Goal: Information Seeking & Learning: Compare options

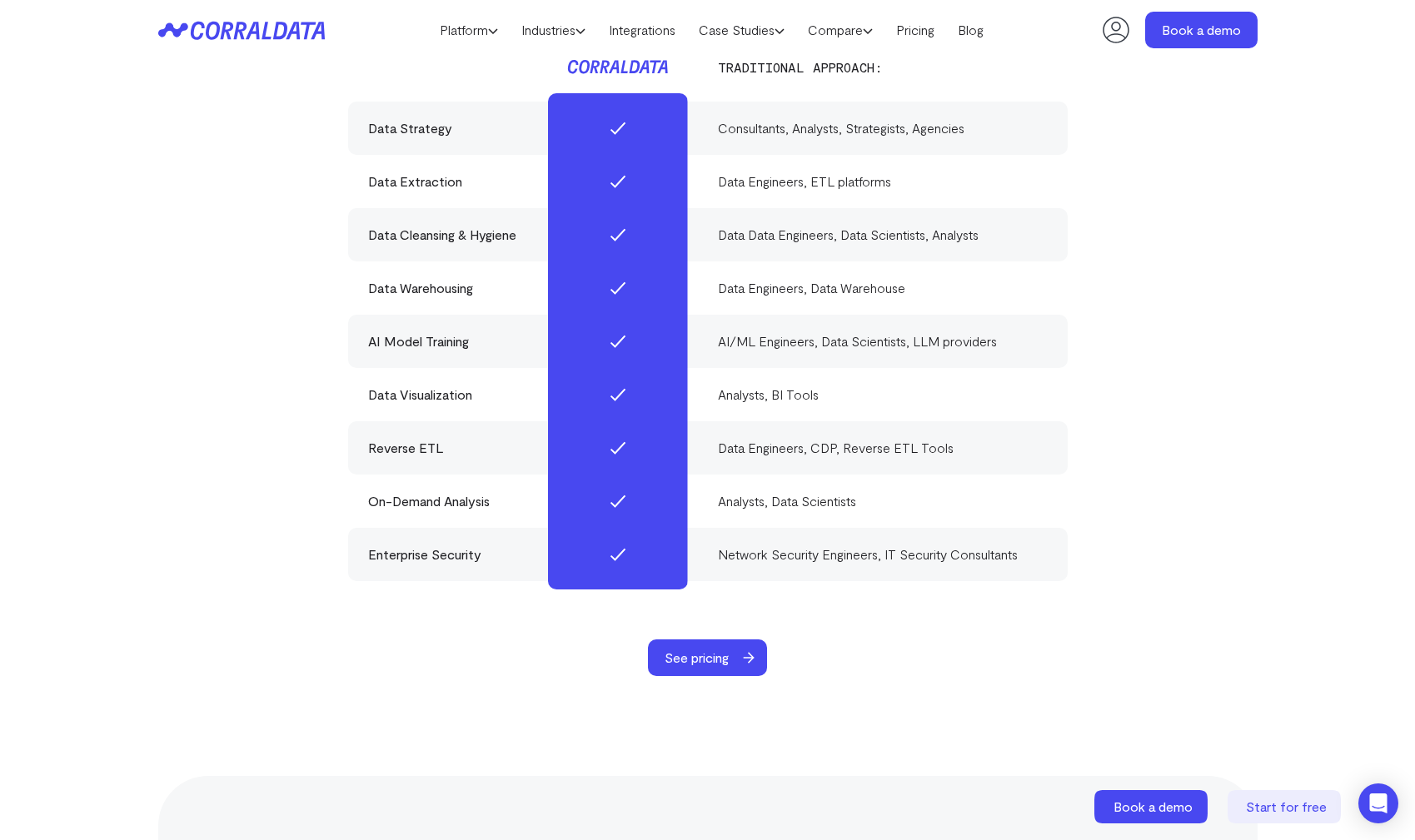
scroll to position [5044, 0]
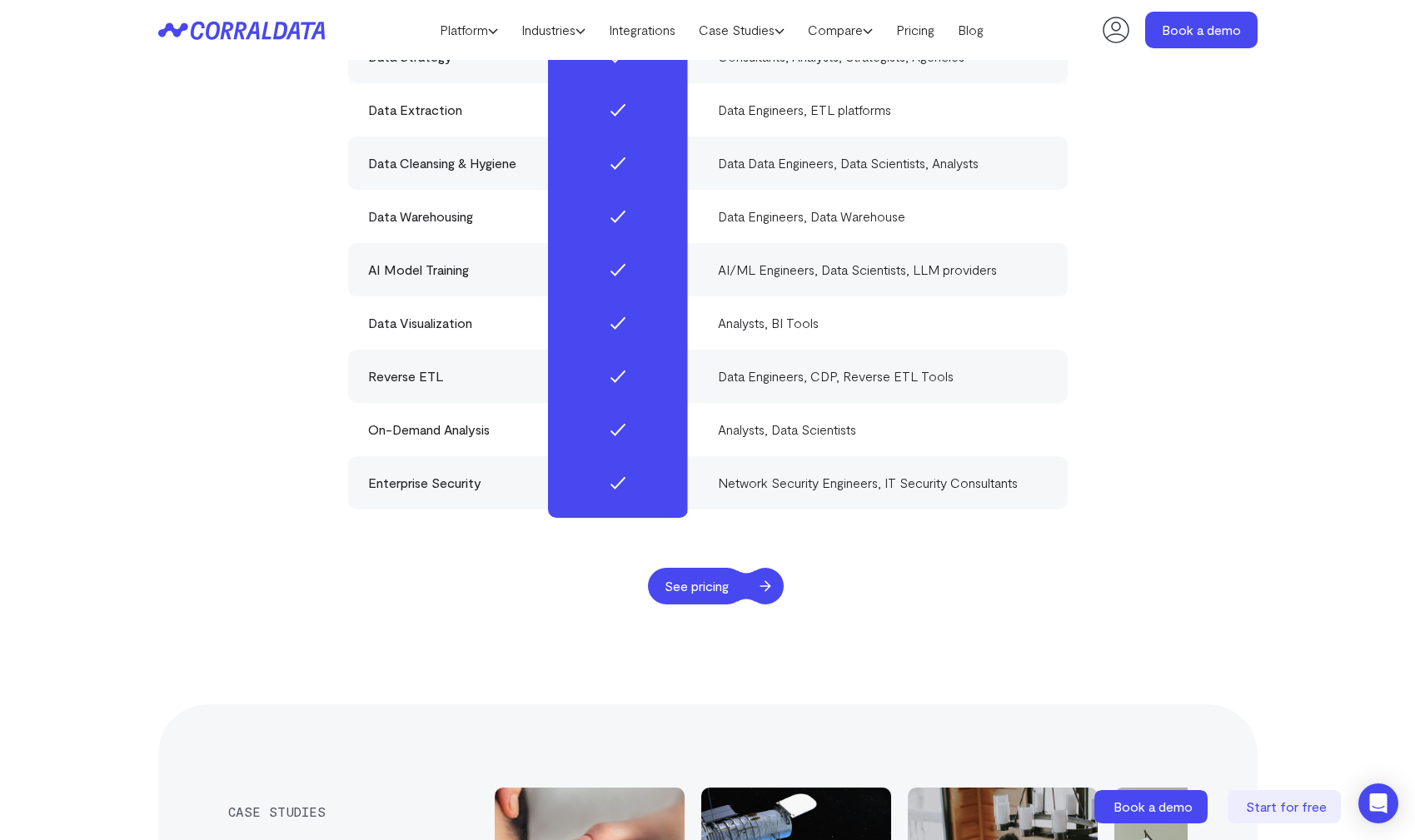
click at [700, 572] on span "See pricing" at bounding box center [696, 586] width 98 height 37
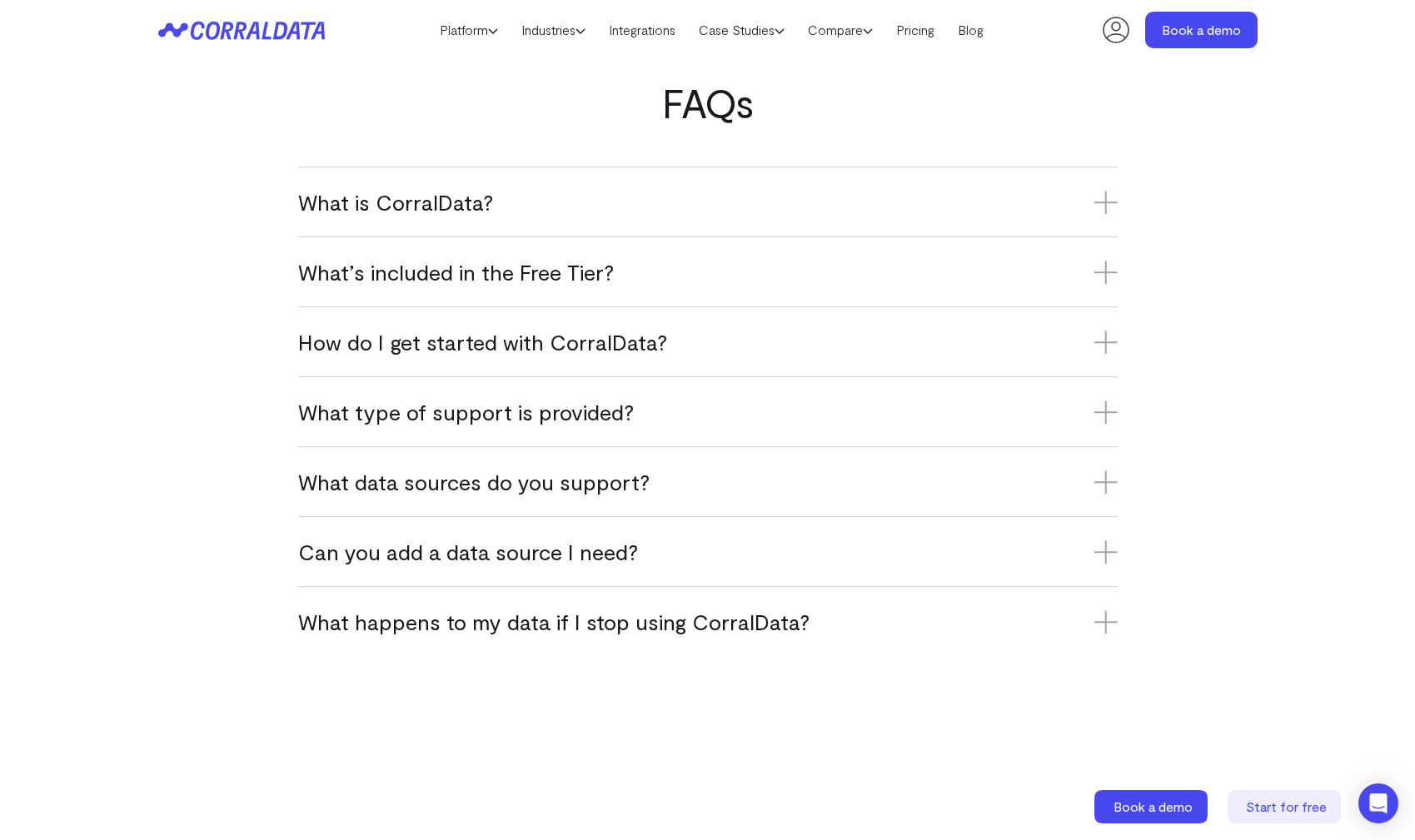
scroll to position [1048, 0]
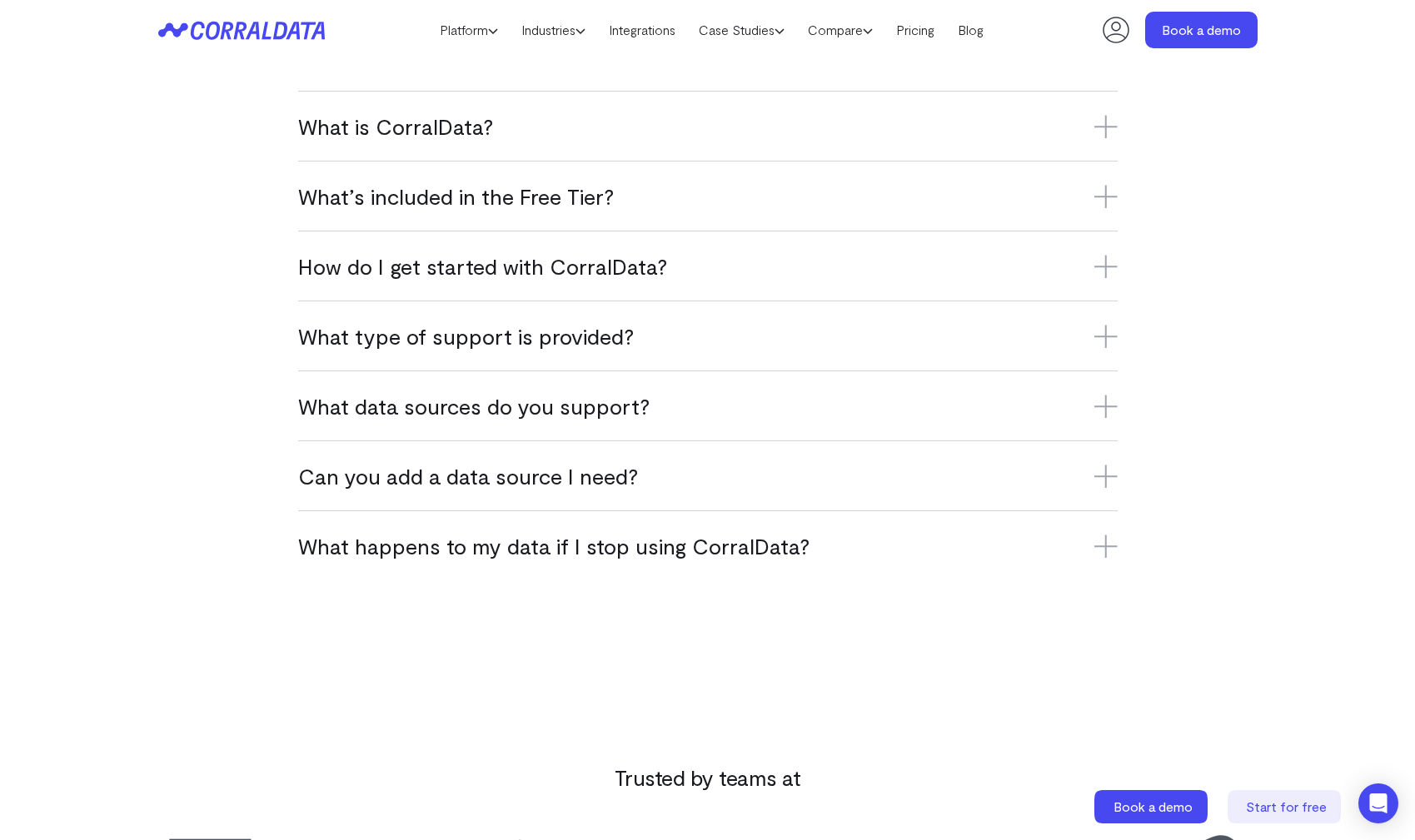
click at [623, 480] on h3 "Can you add a data source I need?" at bounding box center [708, 476] width 820 height 28
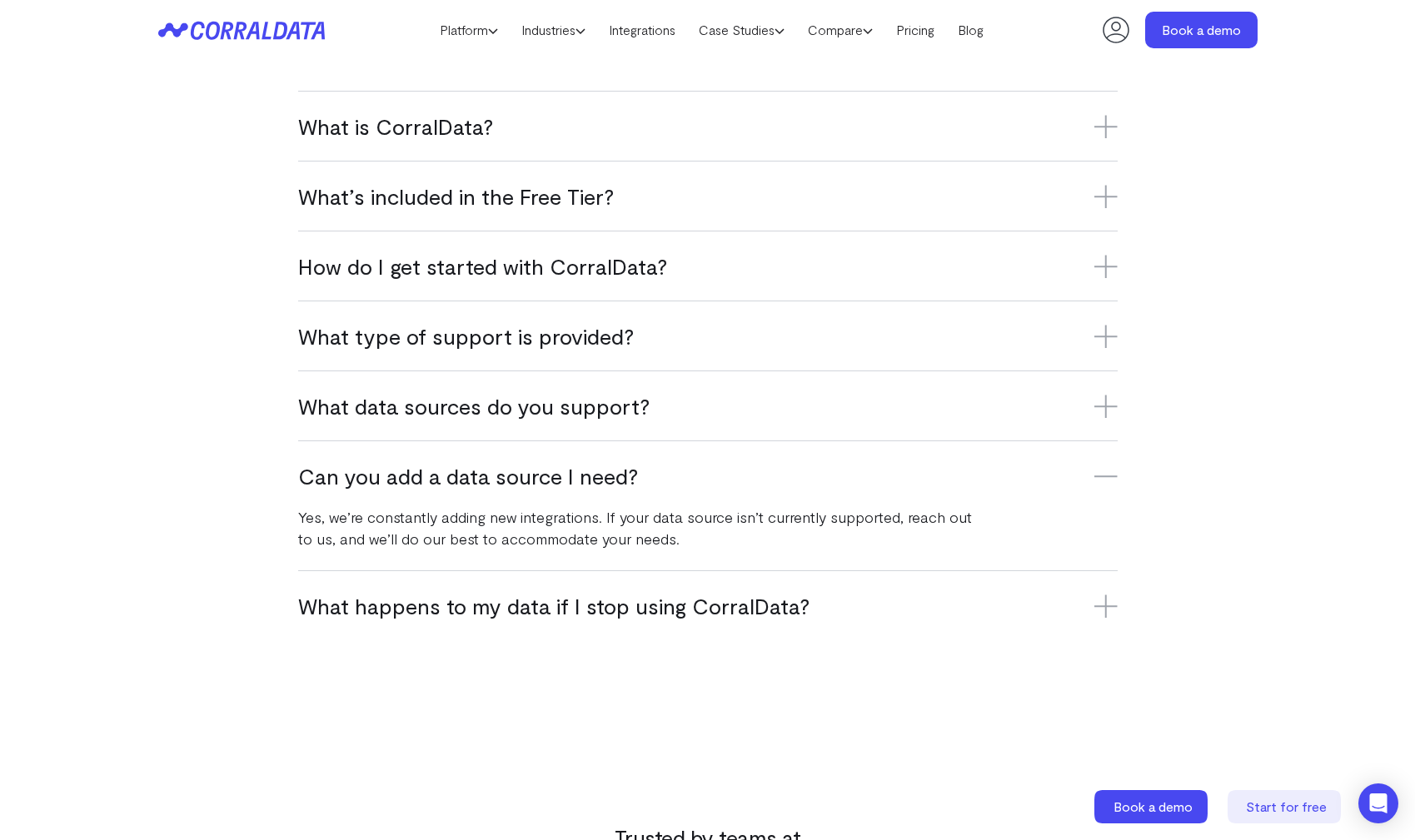
click at [623, 478] on h3 "Can you add a data source I need?" at bounding box center [708, 476] width 820 height 28
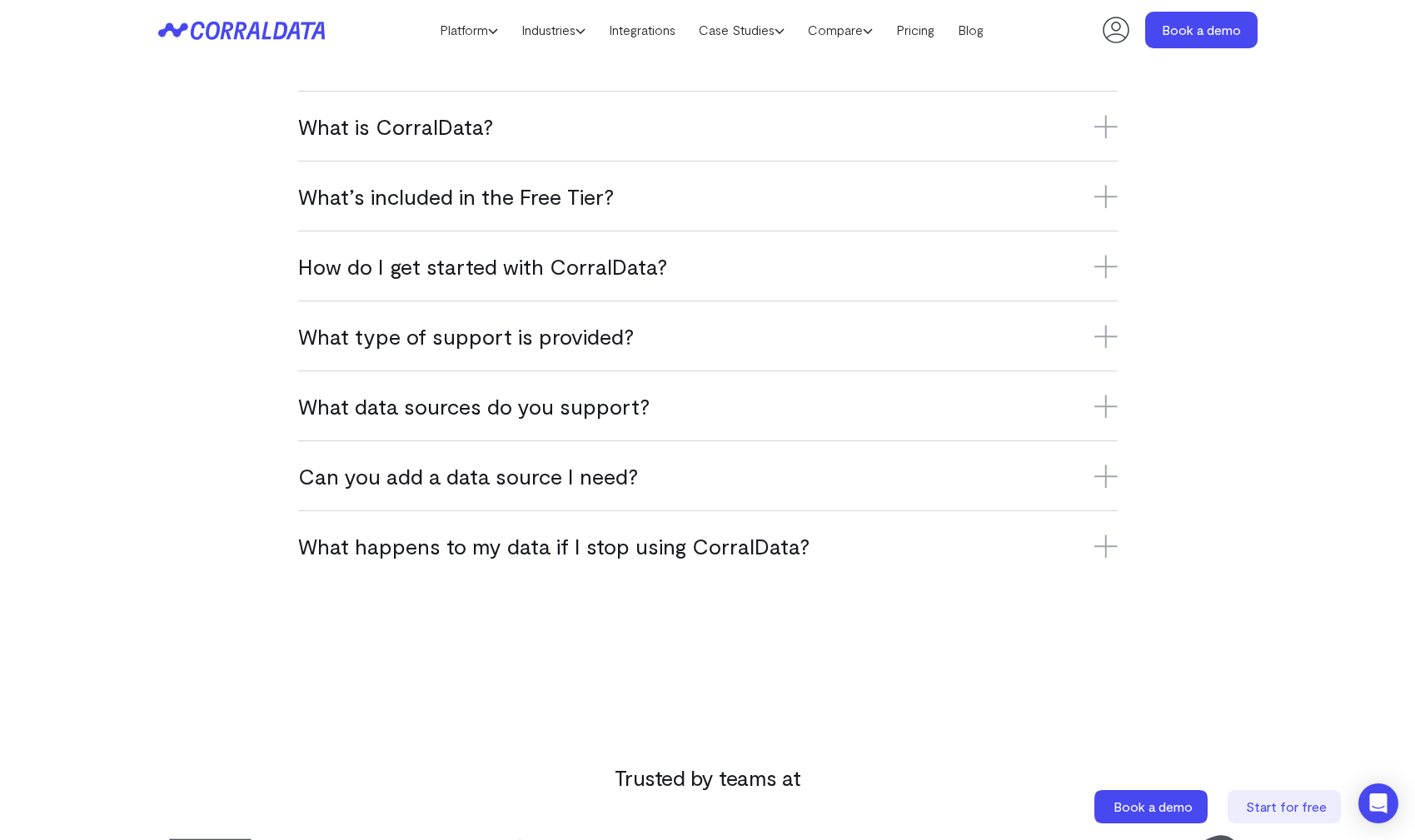
click at [601, 403] on h3 "What data sources do you support?" at bounding box center [708, 405] width 820 height 28
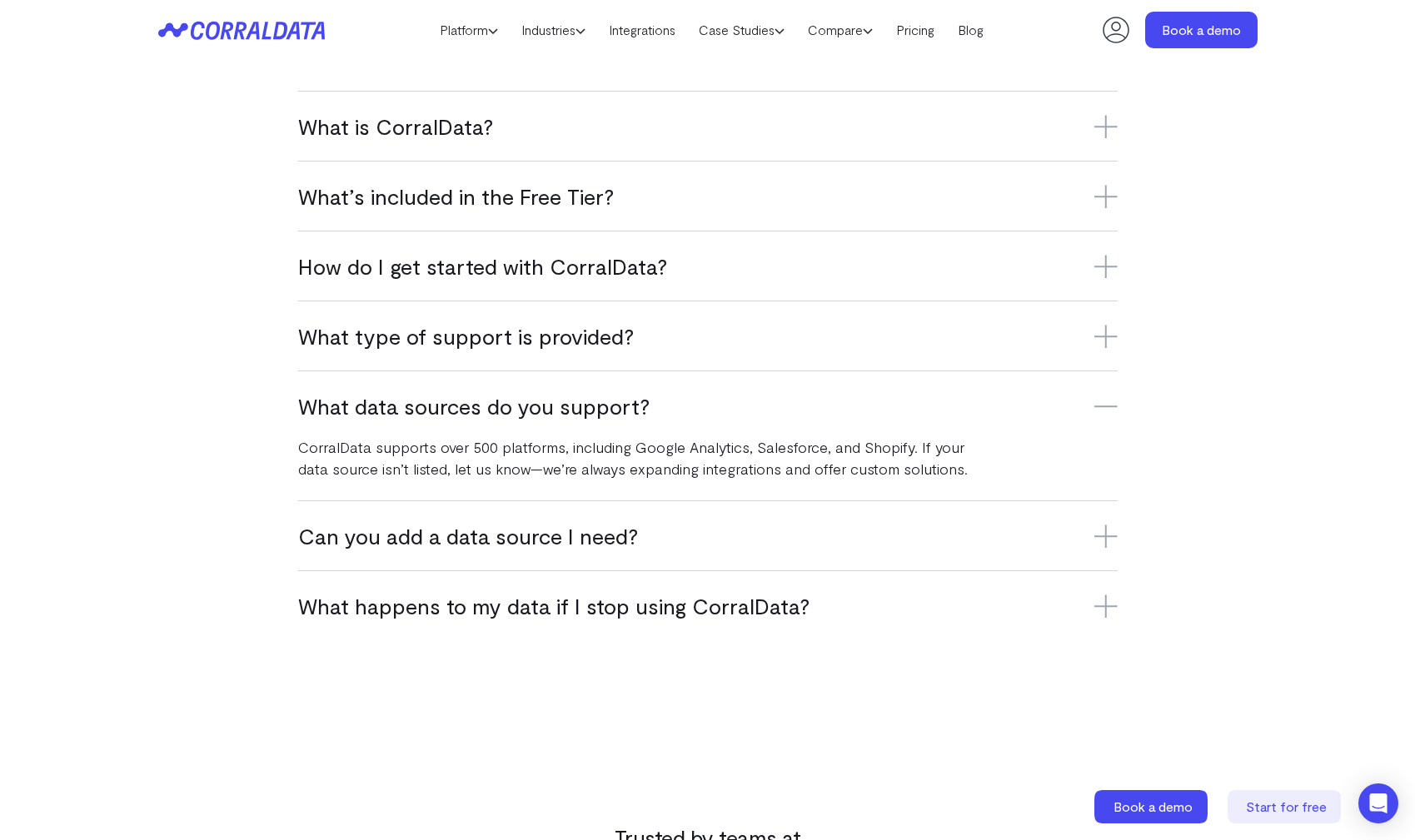
click at [601, 403] on h3 "What data sources do you support?" at bounding box center [708, 405] width 820 height 28
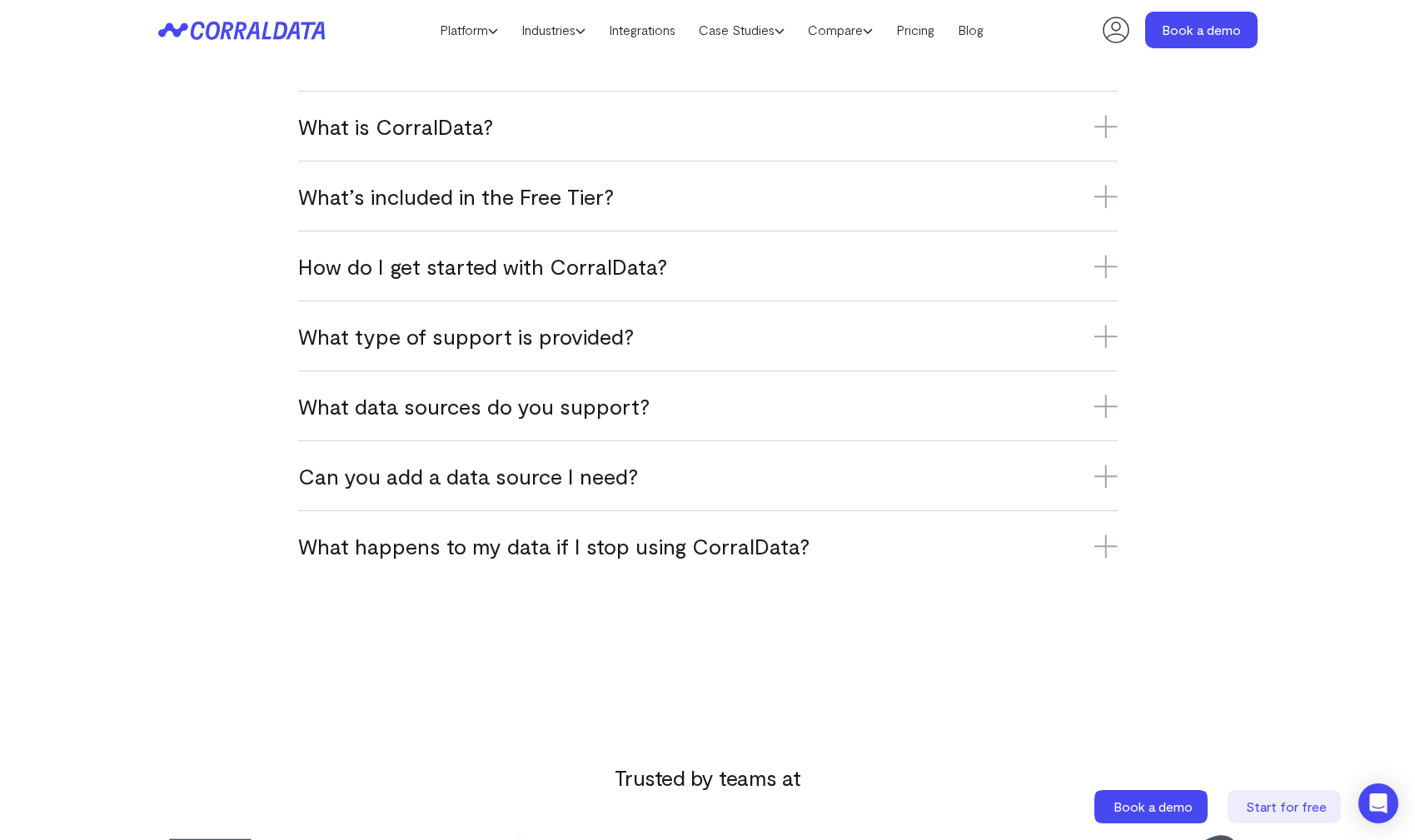
click at [645, 550] on h3 "What happens to my data if I stop using CorralData?" at bounding box center [708, 546] width 820 height 28
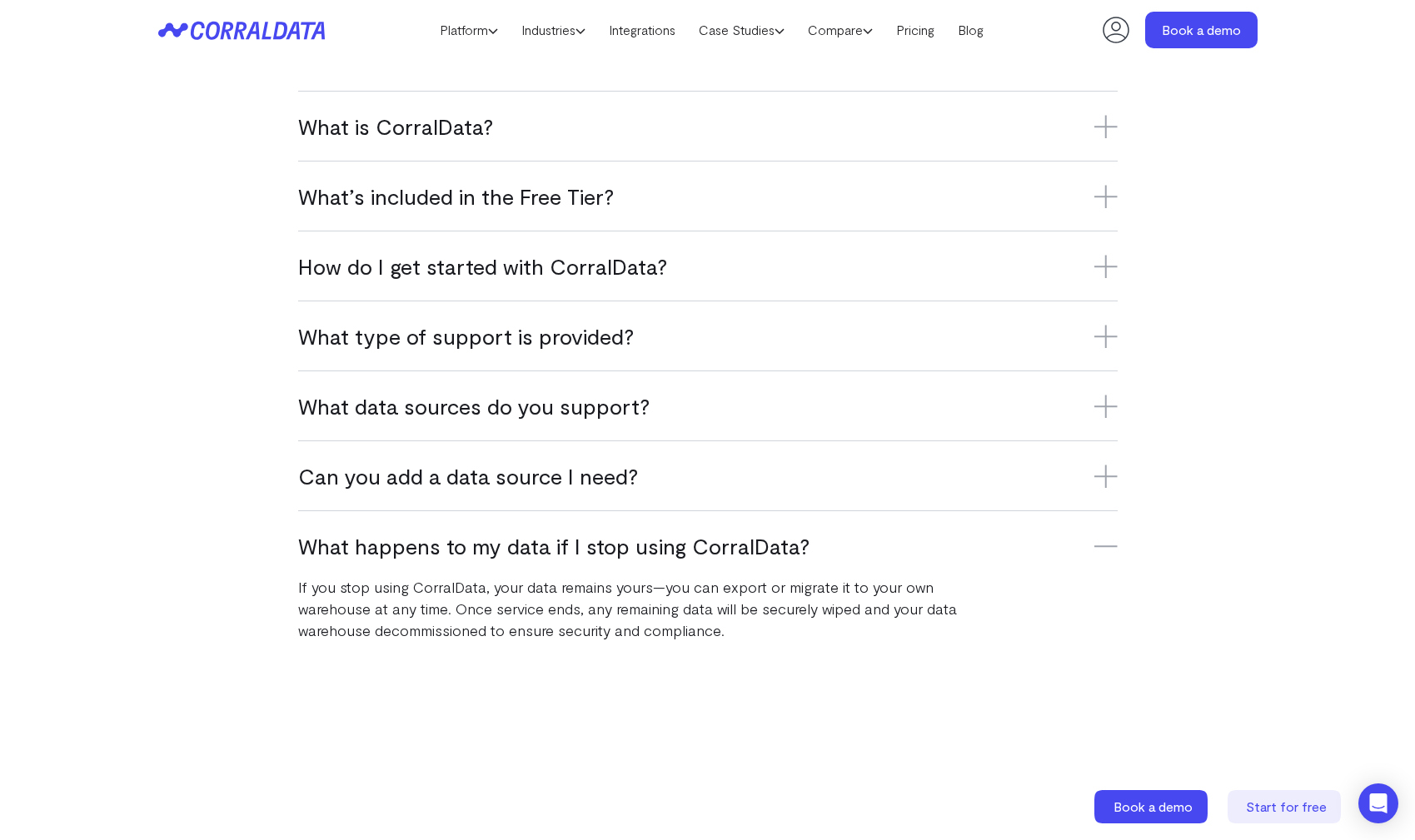
click at [644, 543] on h3 "What happens to my data if I stop using CorralData?" at bounding box center [708, 546] width 820 height 28
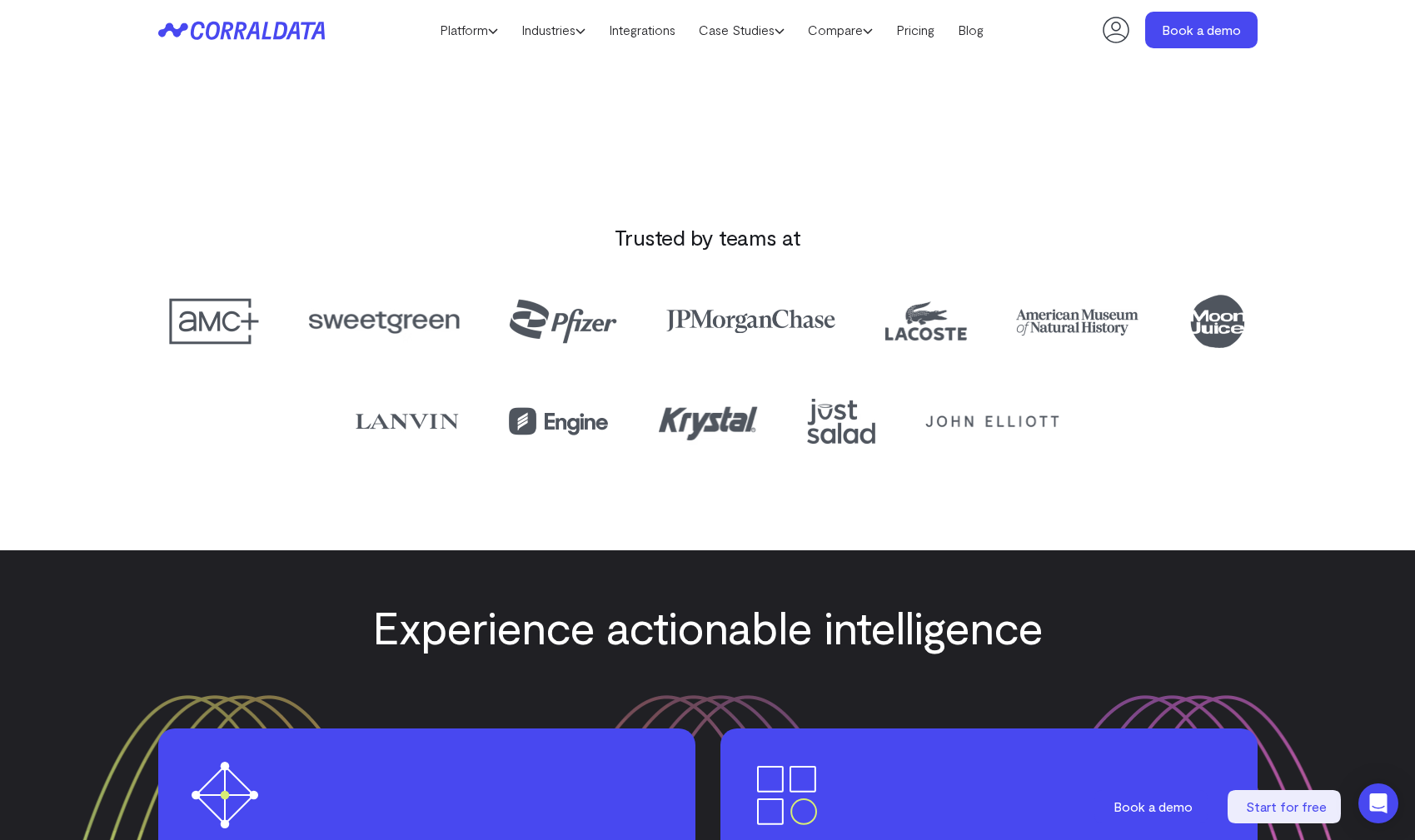
scroll to position [1630, 0]
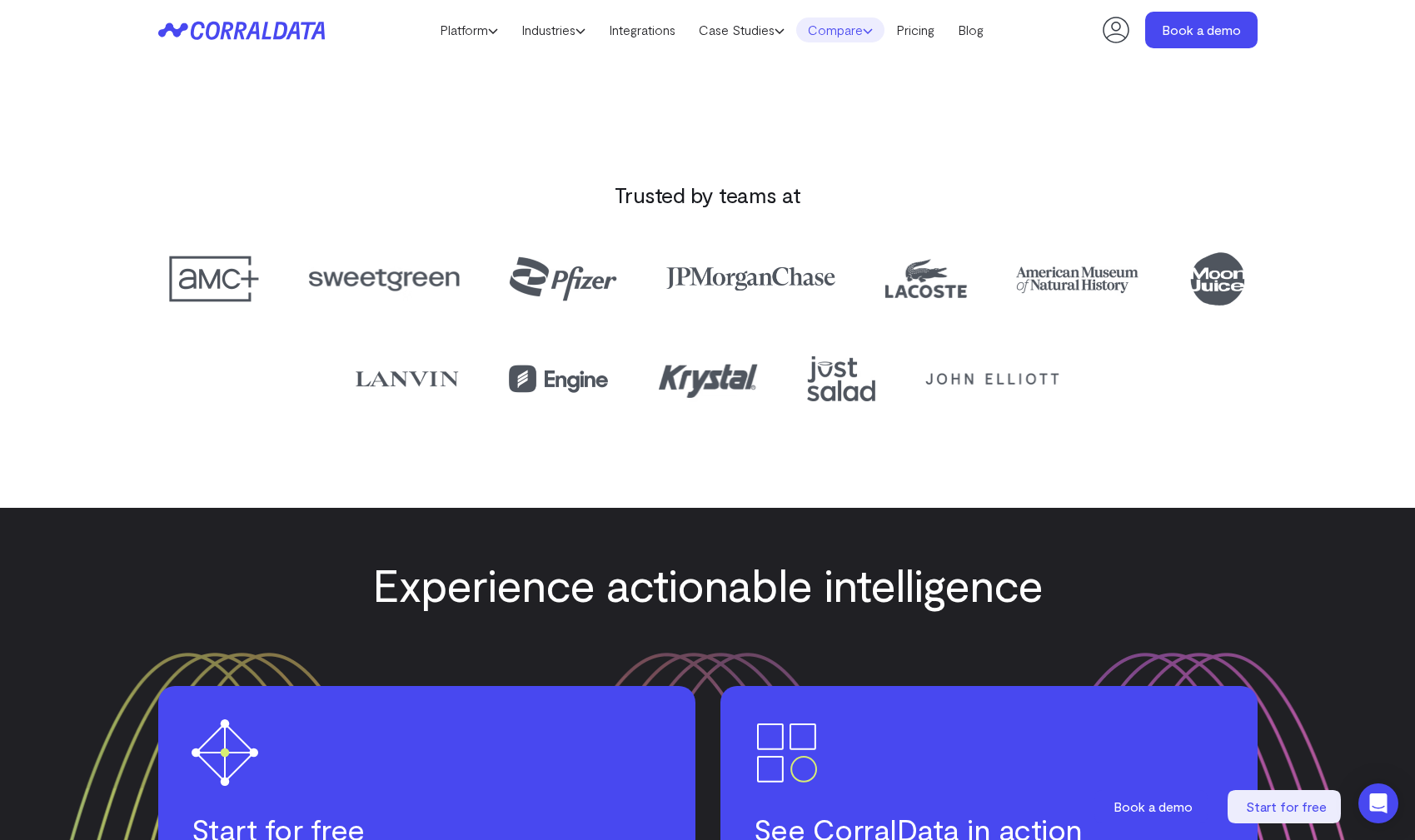
click at [855, 29] on link "Compare" at bounding box center [840, 30] width 89 height 25
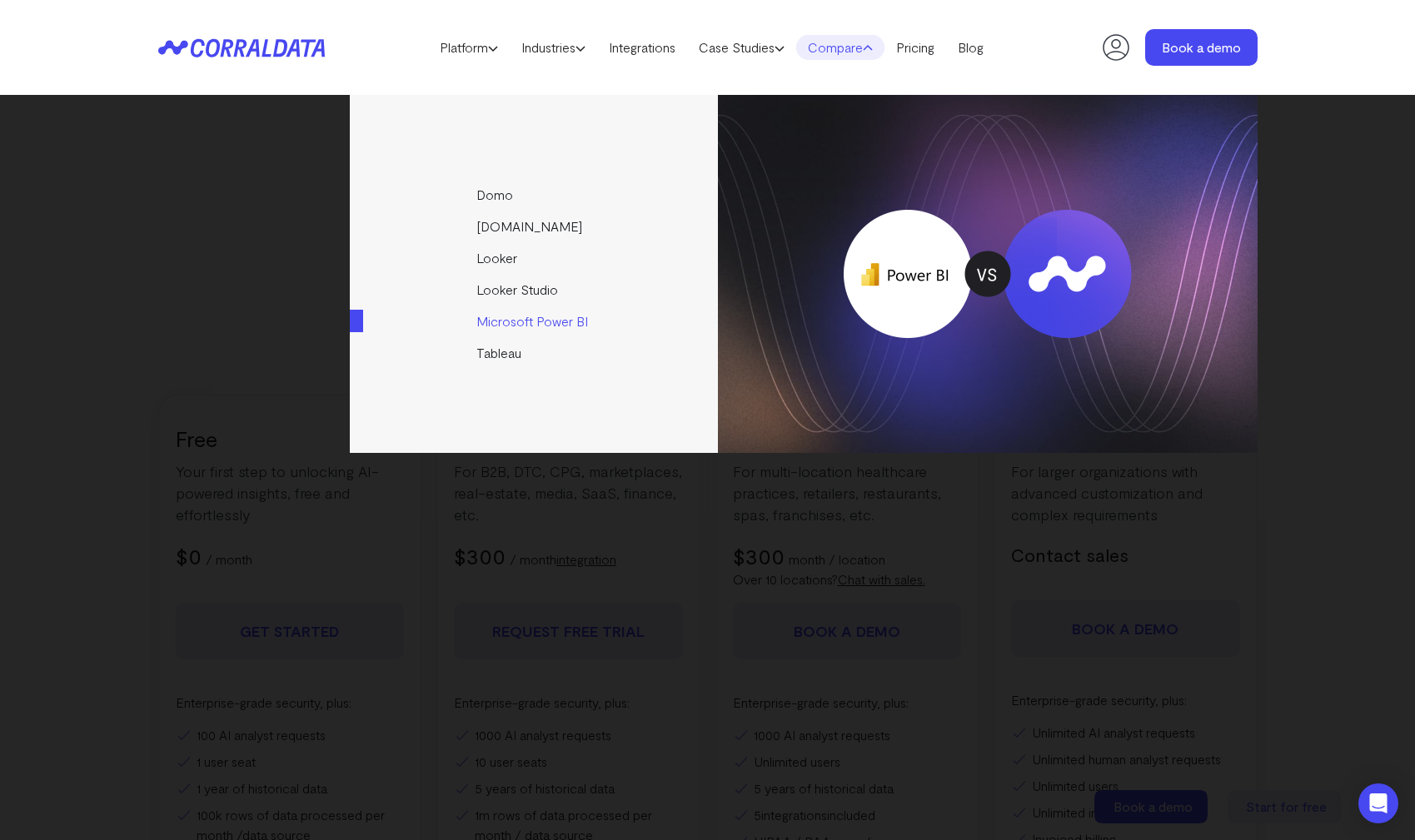
click at [539, 315] on link "Microsoft Power BI" at bounding box center [535, 321] width 371 height 31
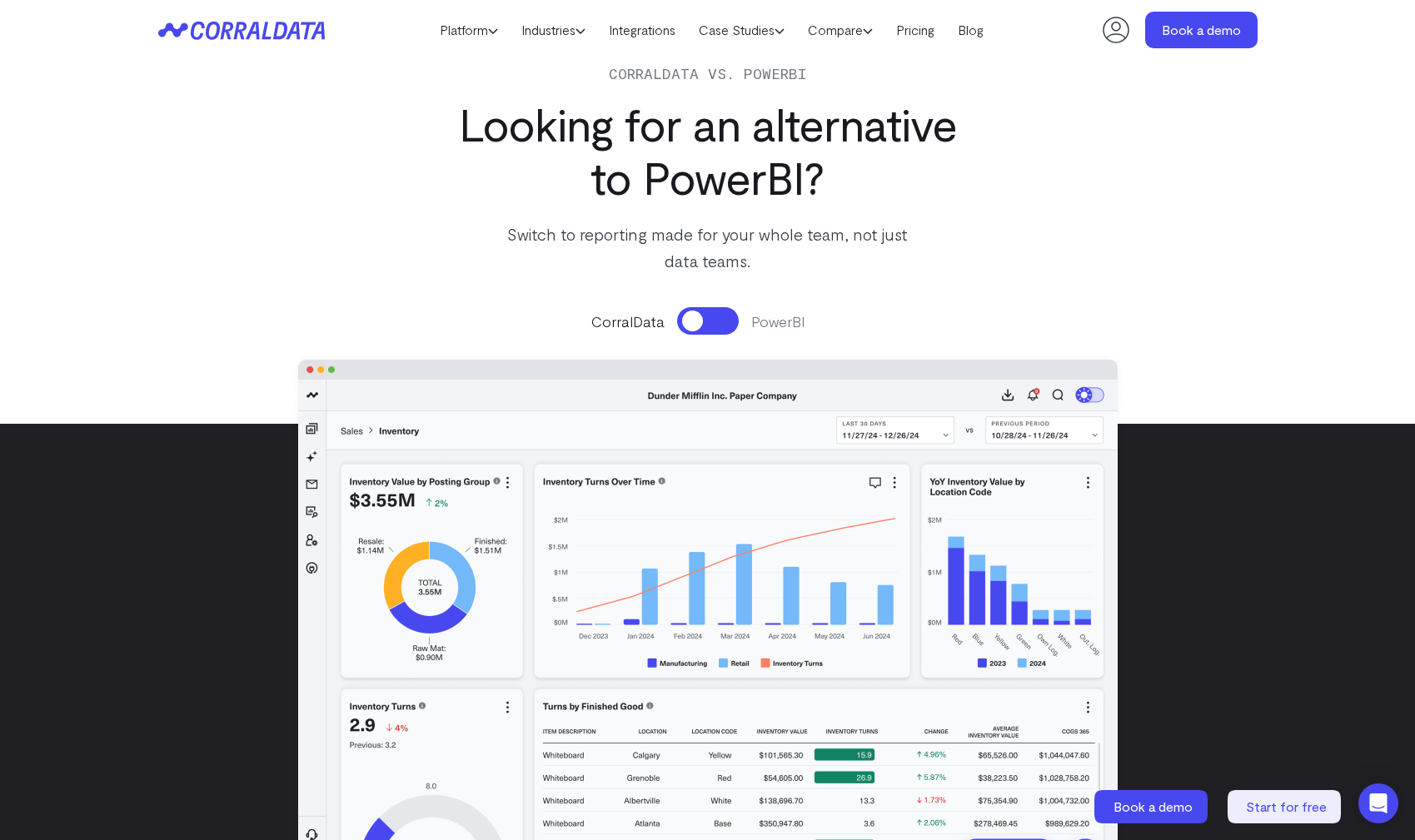
scroll to position [132, 0]
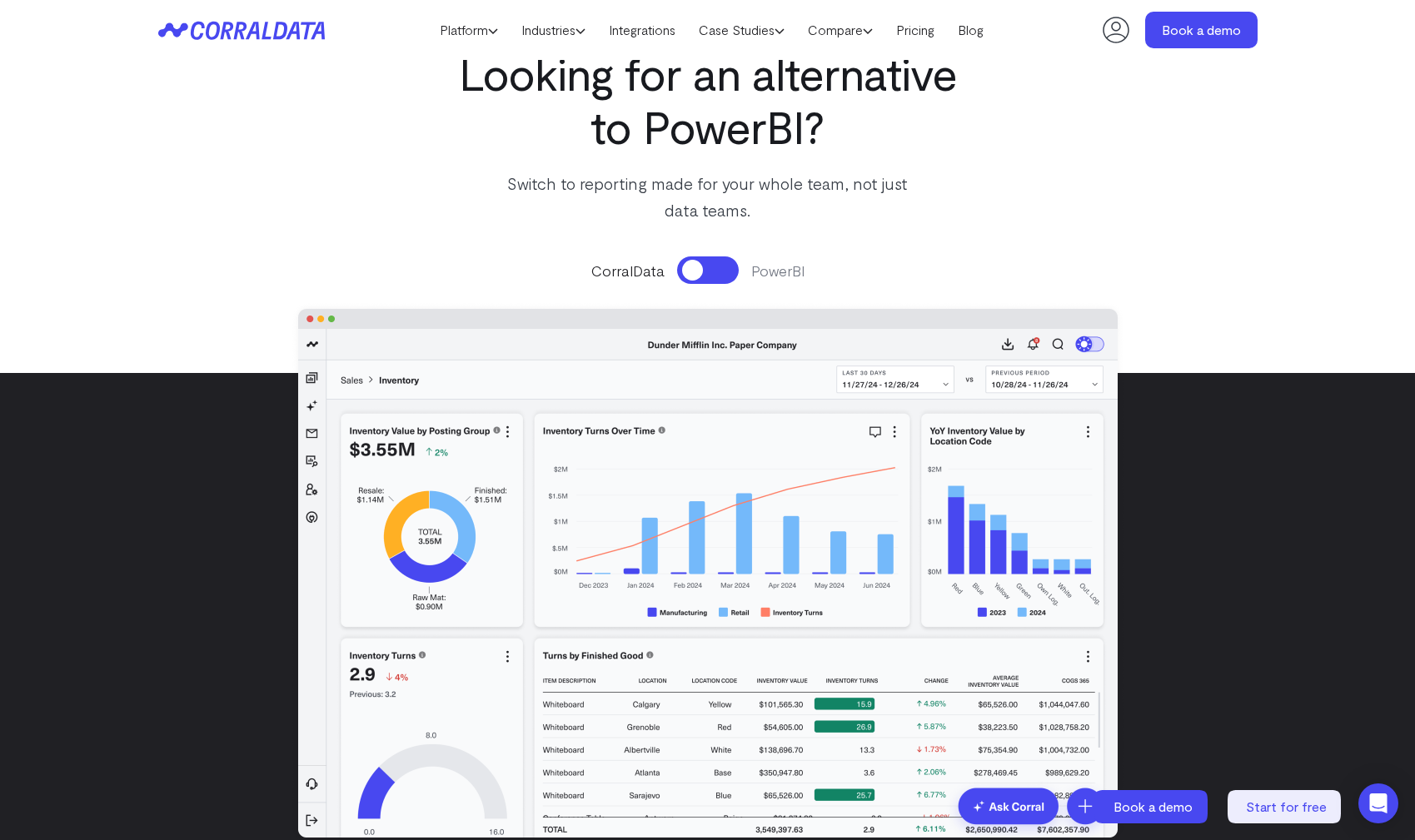
click at [703, 270] on button at bounding box center [708, 270] width 62 height 28
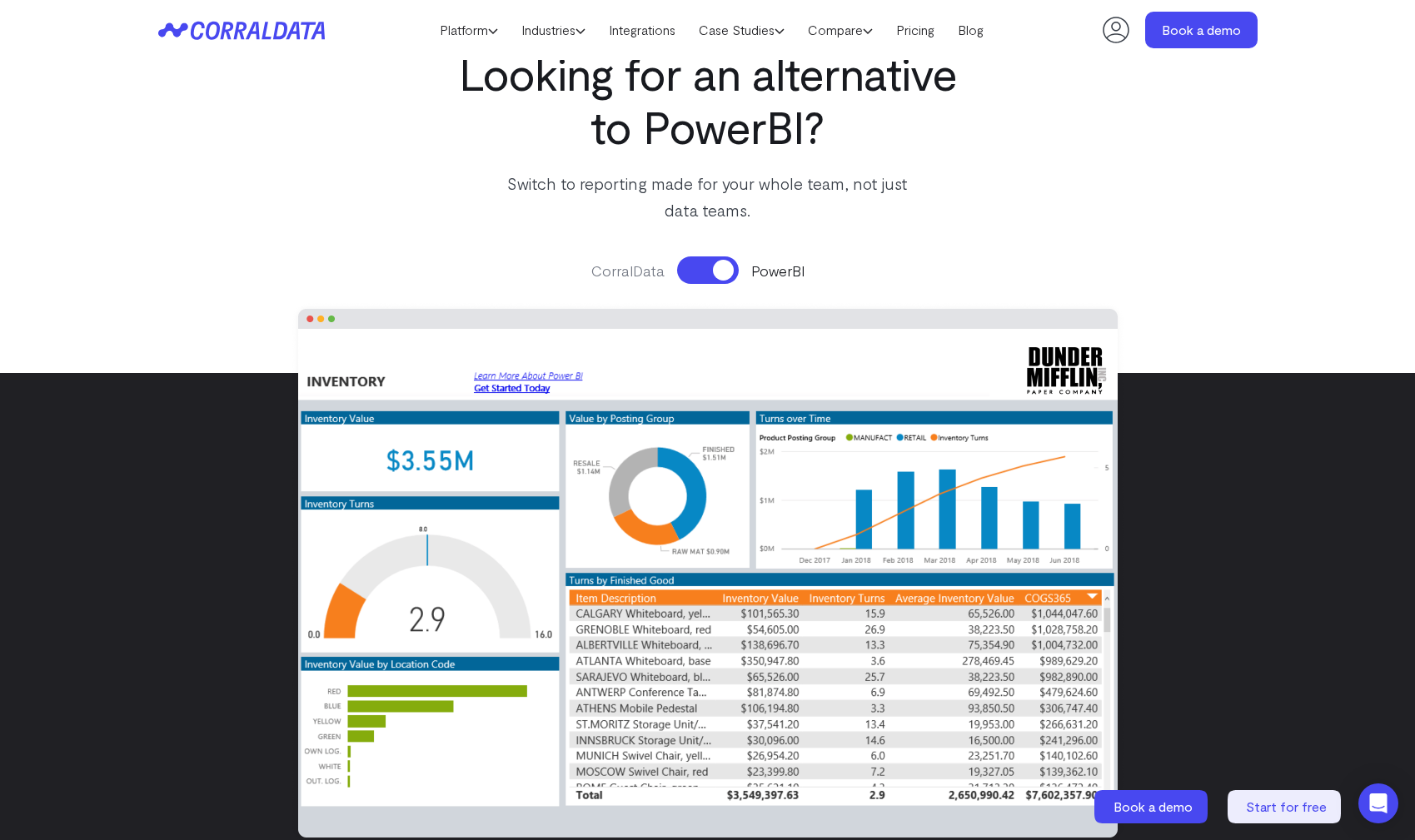
click at [703, 269] on button at bounding box center [708, 270] width 62 height 28
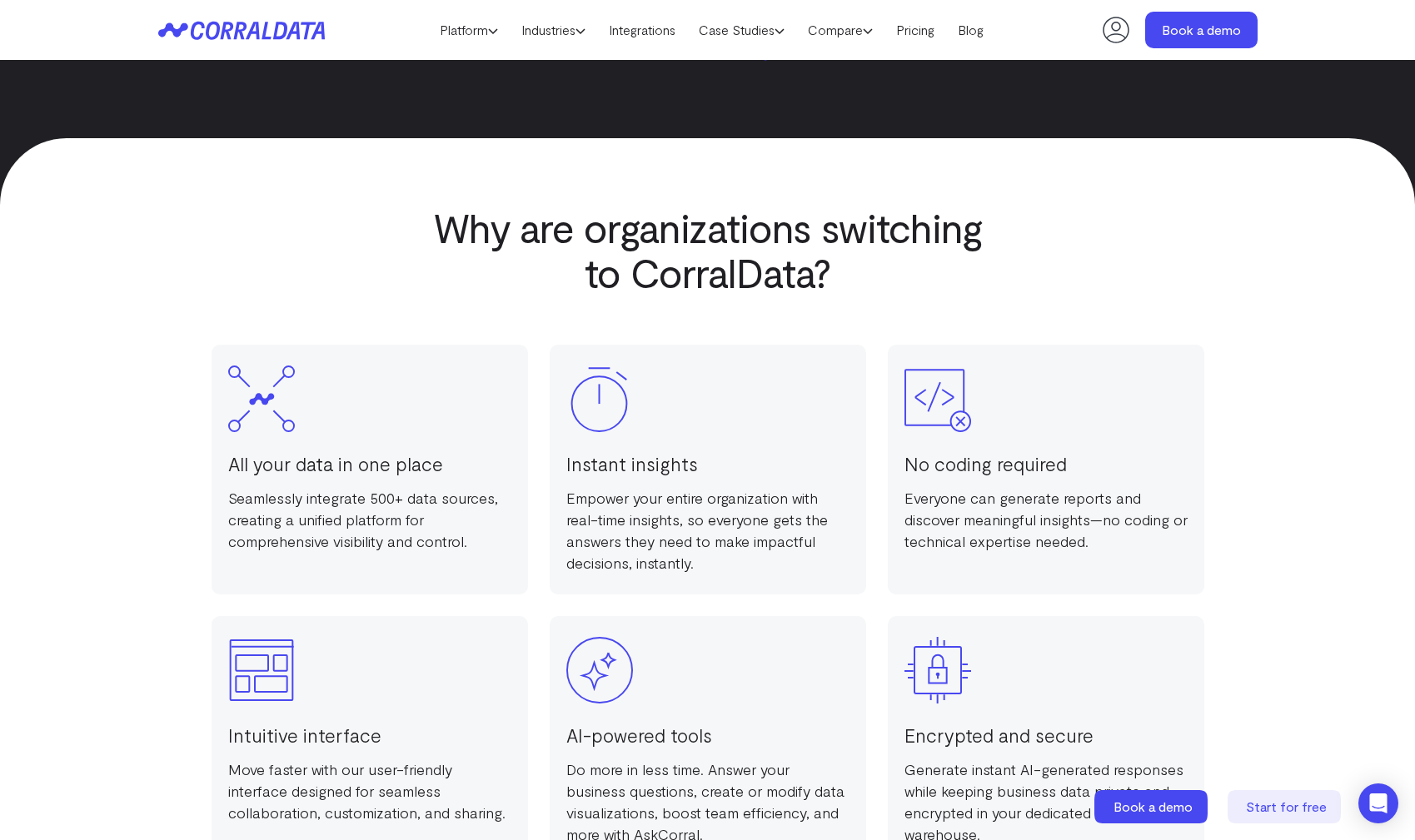
scroll to position [964, 0]
